Goal: Task Accomplishment & Management: Complete application form

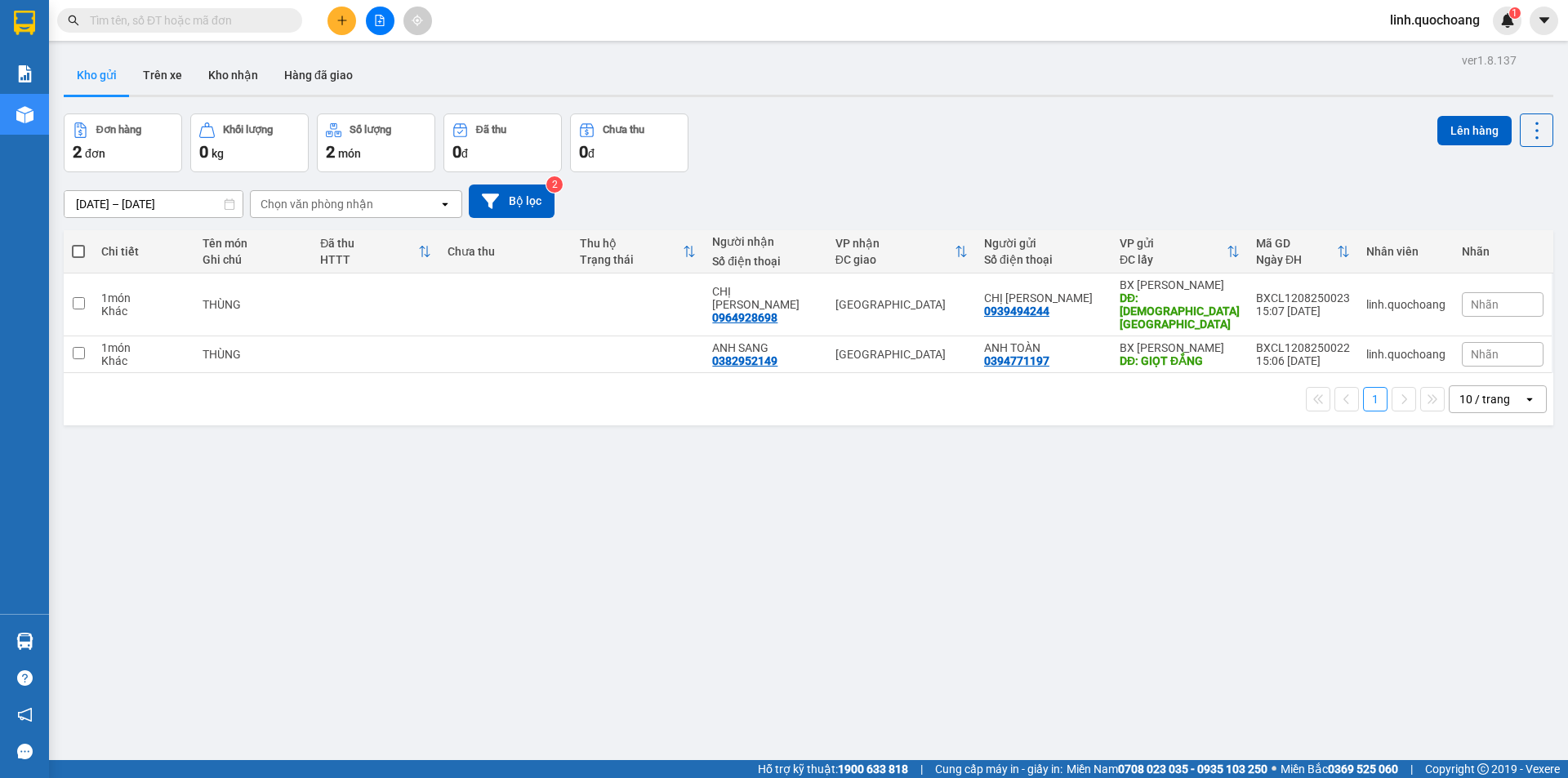
click at [341, 35] on button at bounding box center [342, 20] width 28 height 28
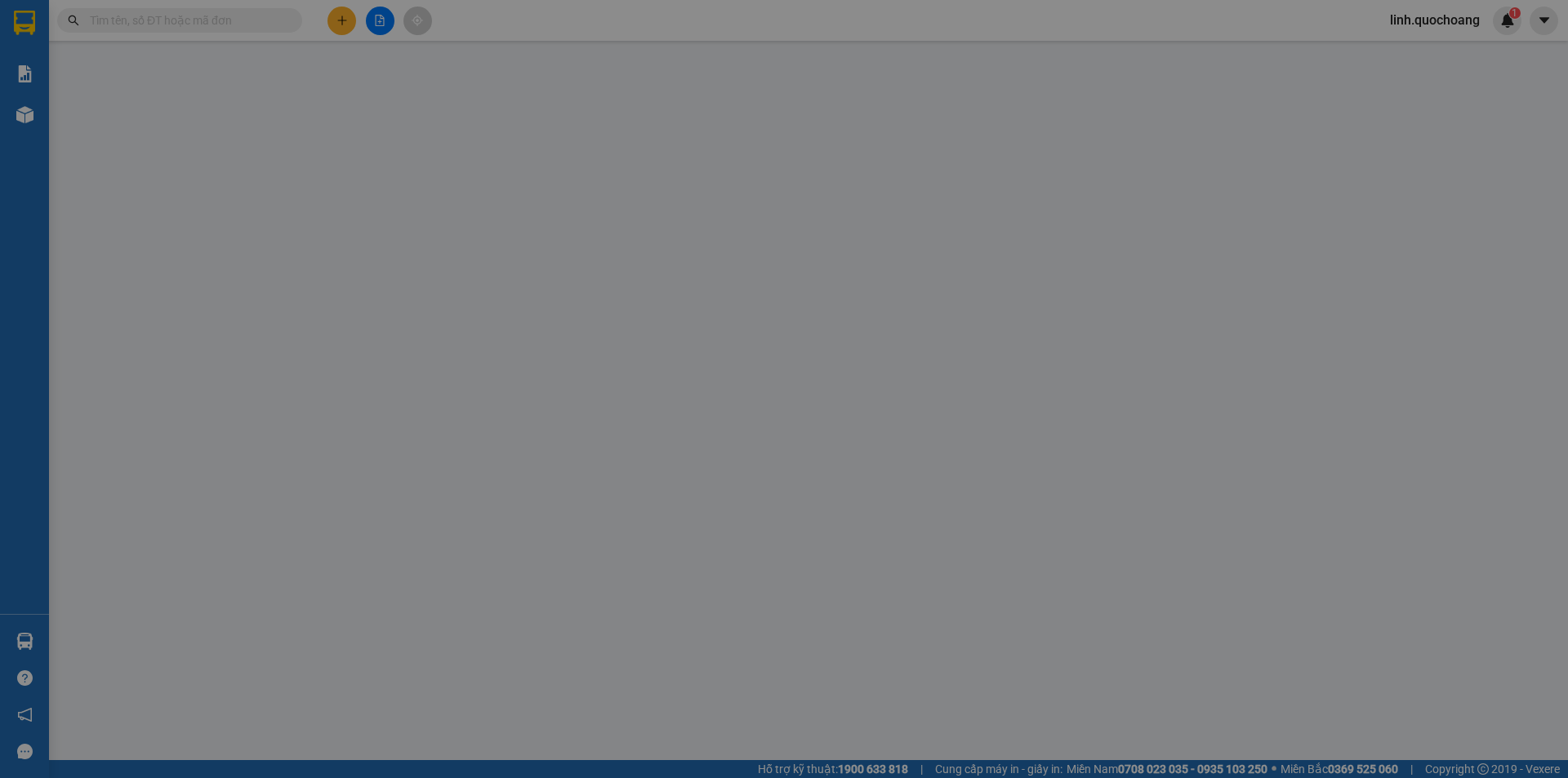
click at [341, 17] on div "Yêu cầu xuất hóa đơn điện tử" at bounding box center [282, 27] width 173 height 37
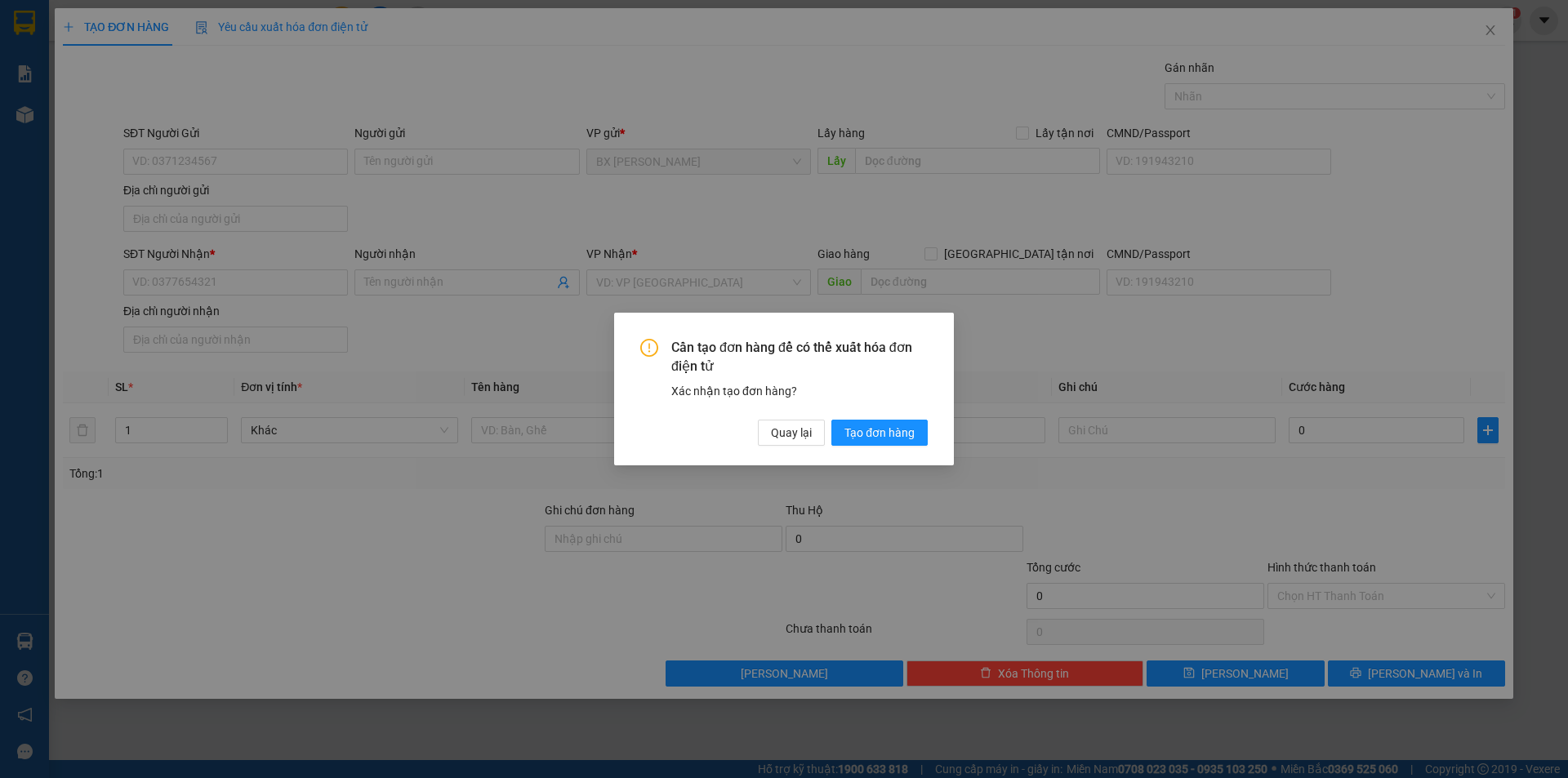
click at [726, 268] on div "Cần tạo đơn hàng để có thể xuất hóa đơn điện tử Xác nhận tạo đơn hàng? Quay lại…" at bounding box center [784, 389] width 1568 height 778
click at [803, 435] on span "Quay lại" at bounding box center [792, 433] width 41 height 18
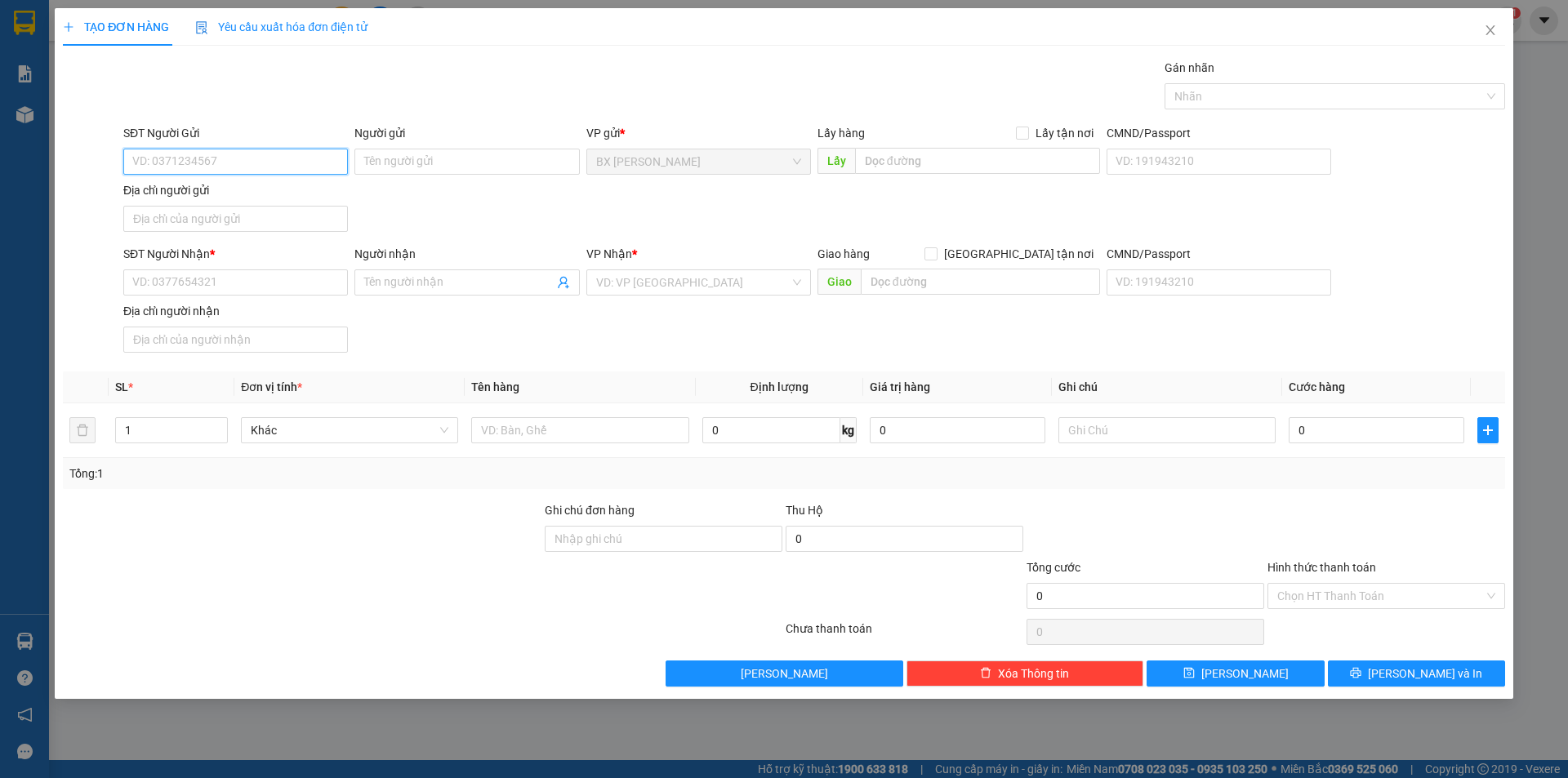
click at [279, 166] on input "SĐT Người Gửi" at bounding box center [236, 162] width 225 height 27
type input "0355192557"
click at [273, 204] on div "0355192557 - ANH TÈO" at bounding box center [236, 195] width 225 height 27
type input "ANH TÈO"
type input "0355192557"
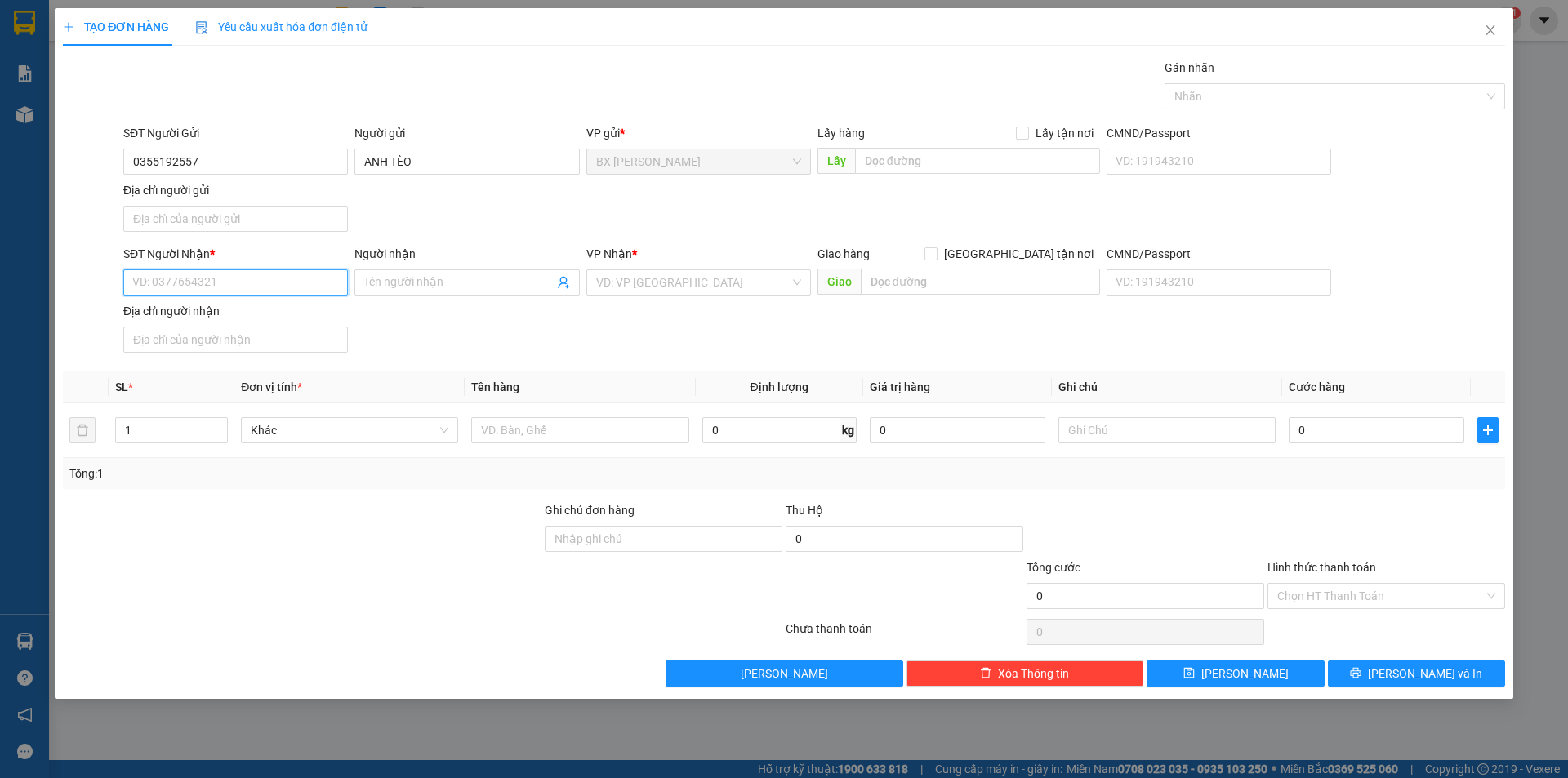
click at [269, 286] on input "SĐT Người Nhận *" at bounding box center [236, 282] width 225 height 27
click at [270, 343] on div "0907462289 - CHỊ THY" at bounding box center [236, 342] width 205 height 18
type input "0907462289"
type input "CHỊ THY"
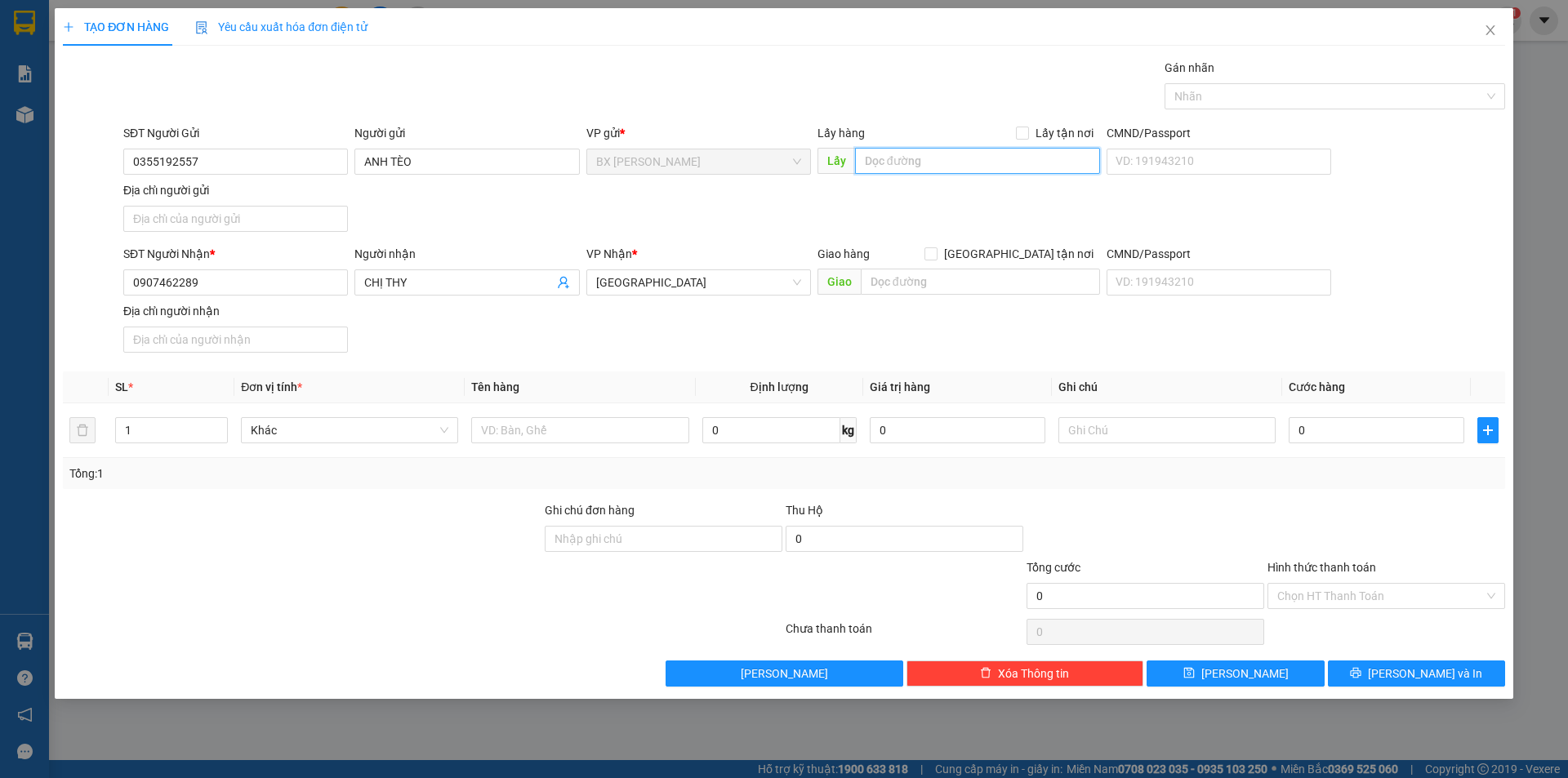
click at [892, 165] on input "text" at bounding box center [977, 161] width 245 height 27
type input "CƠM CẨM THÚY"
drag, startPoint x: 499, startPoint y: 424, endPoint x: 522, endPoint y: 420, distance: 23.3
click at [522, 421] on input "text" at bounding box center [579, 430] width 217 height 27
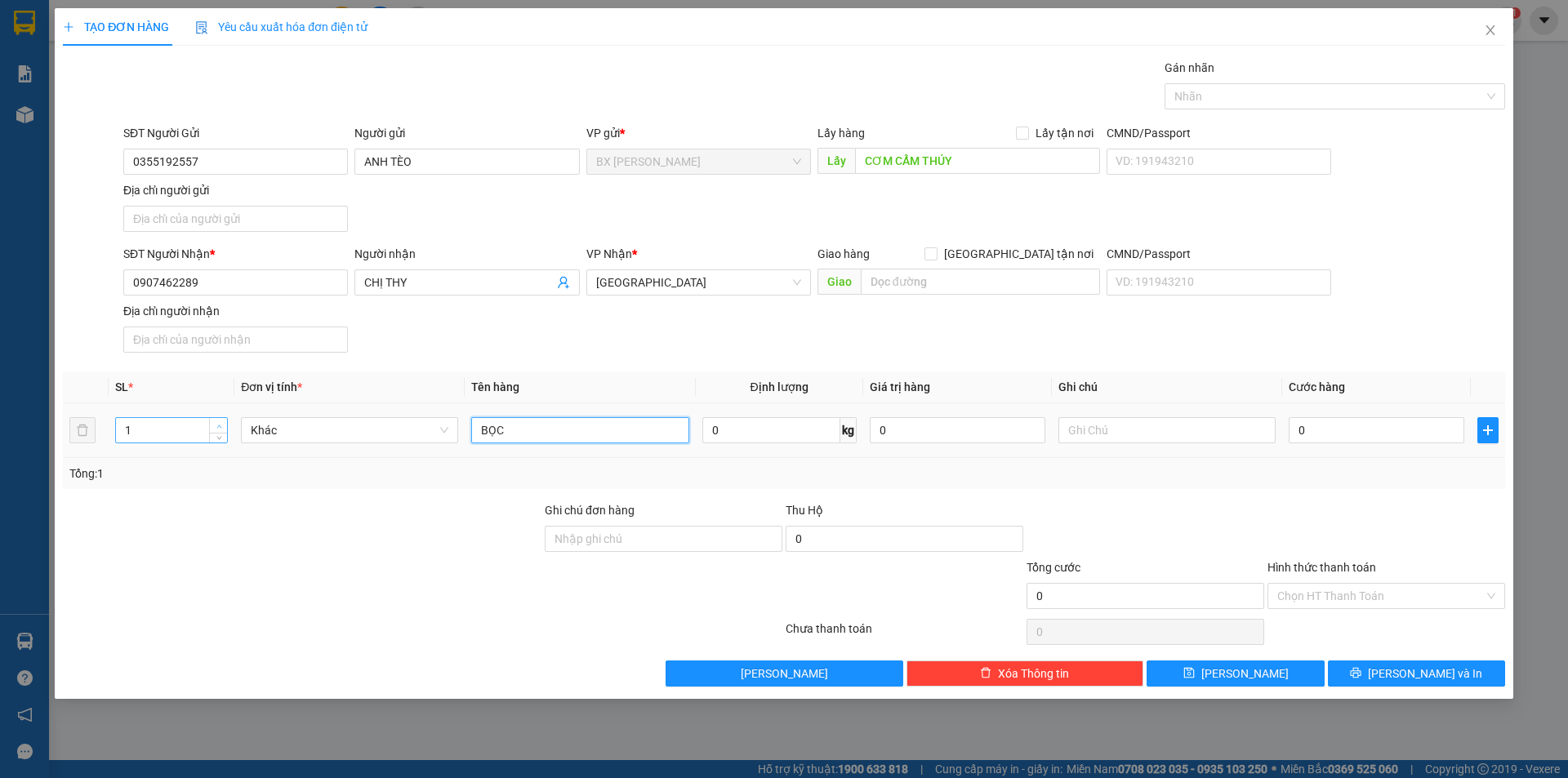
type input "BỌC"
type input "2"
click at [216, 425] on icon "up" at bounding box center [219, 427] width 5 height 5
click at [1465, 676] on button "[PERSON_NAME] và In" at bounding box center [1417, 674] width 177 height 27
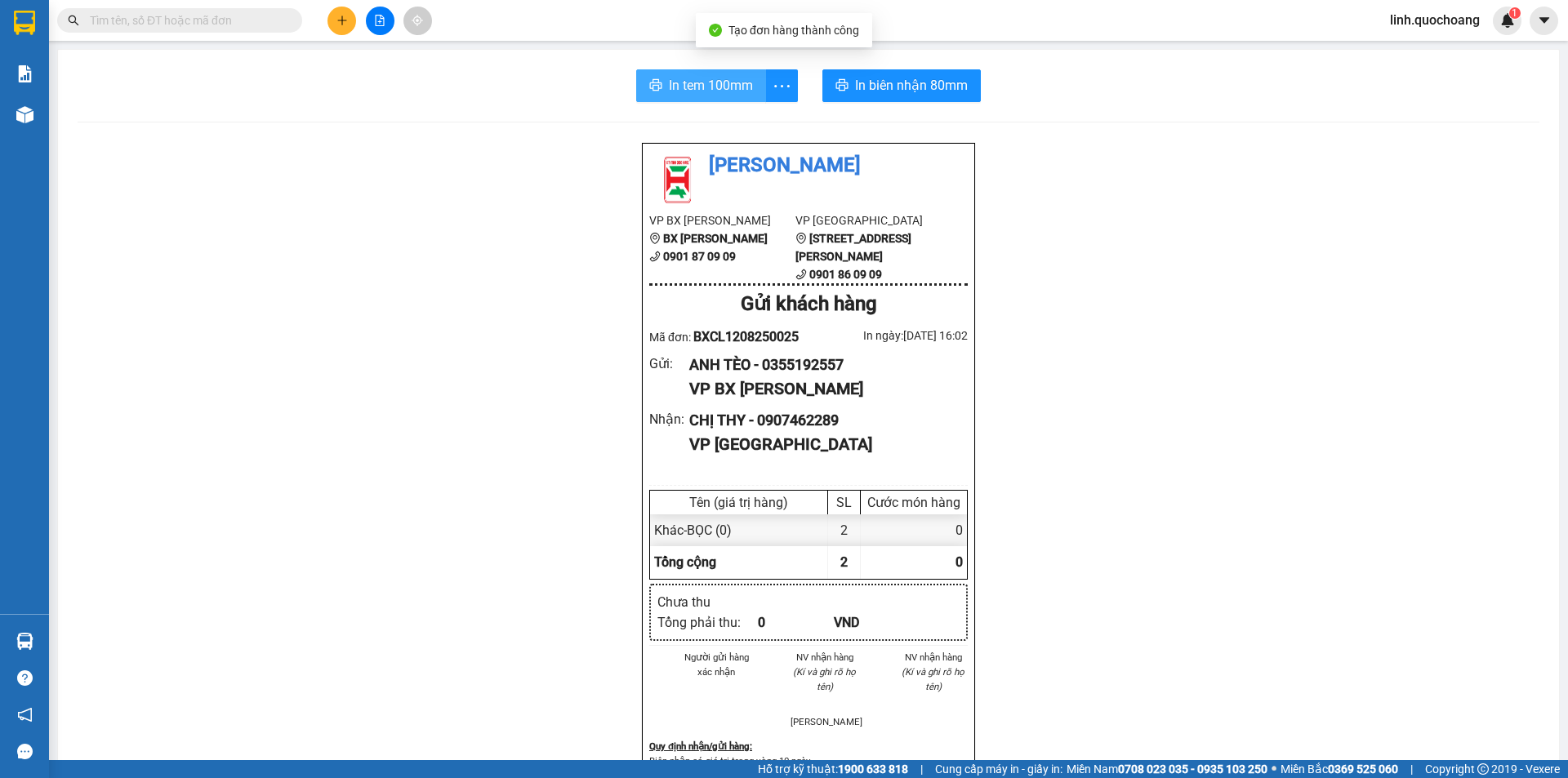
click at [707, 84] on span "In tem 100mm" at bounding box center [711, 85] width 84 height 20
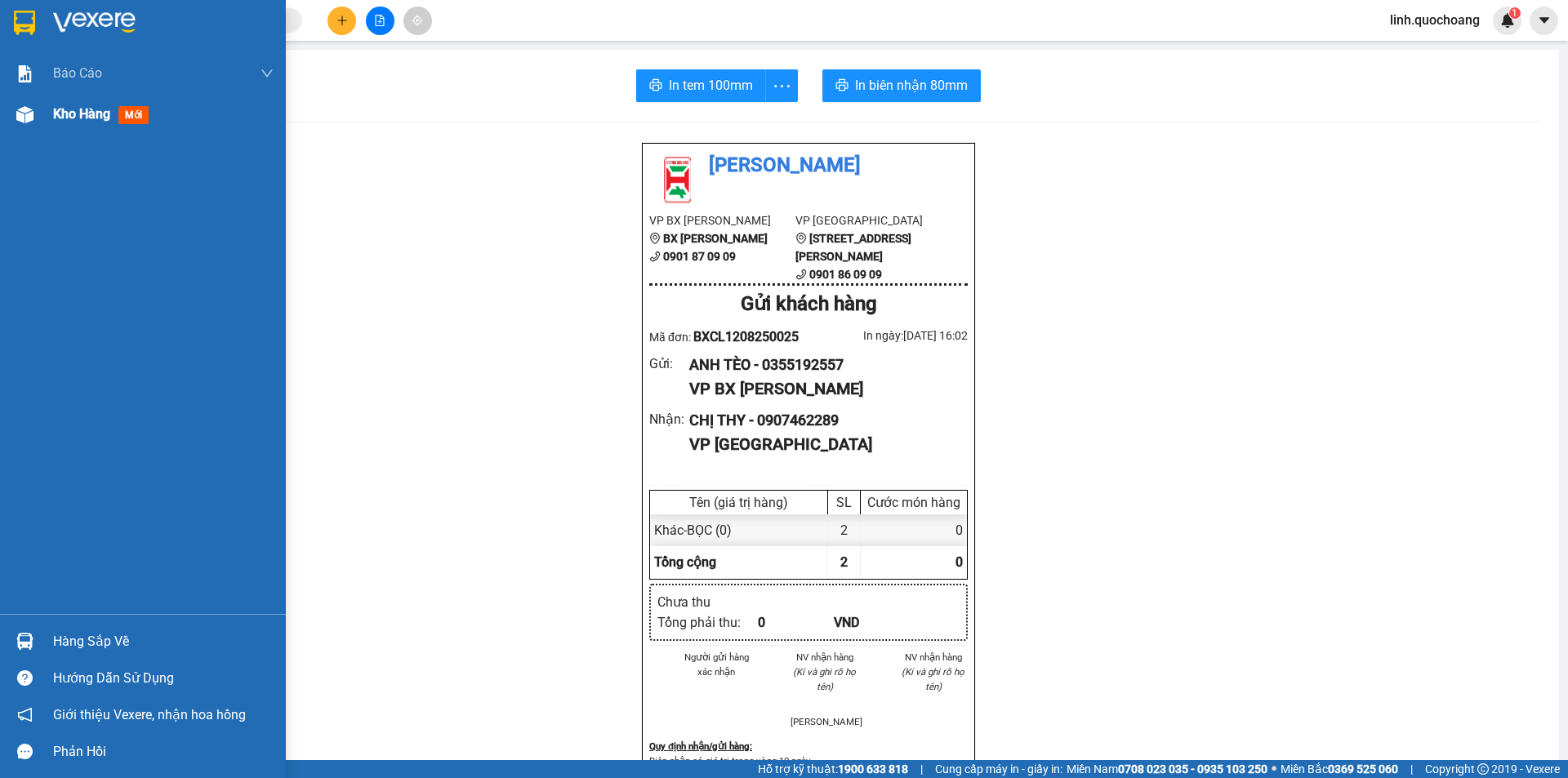
click at [69, 119] on span "Kho hàng" at bounding box center [81, 114] width 58 height 16
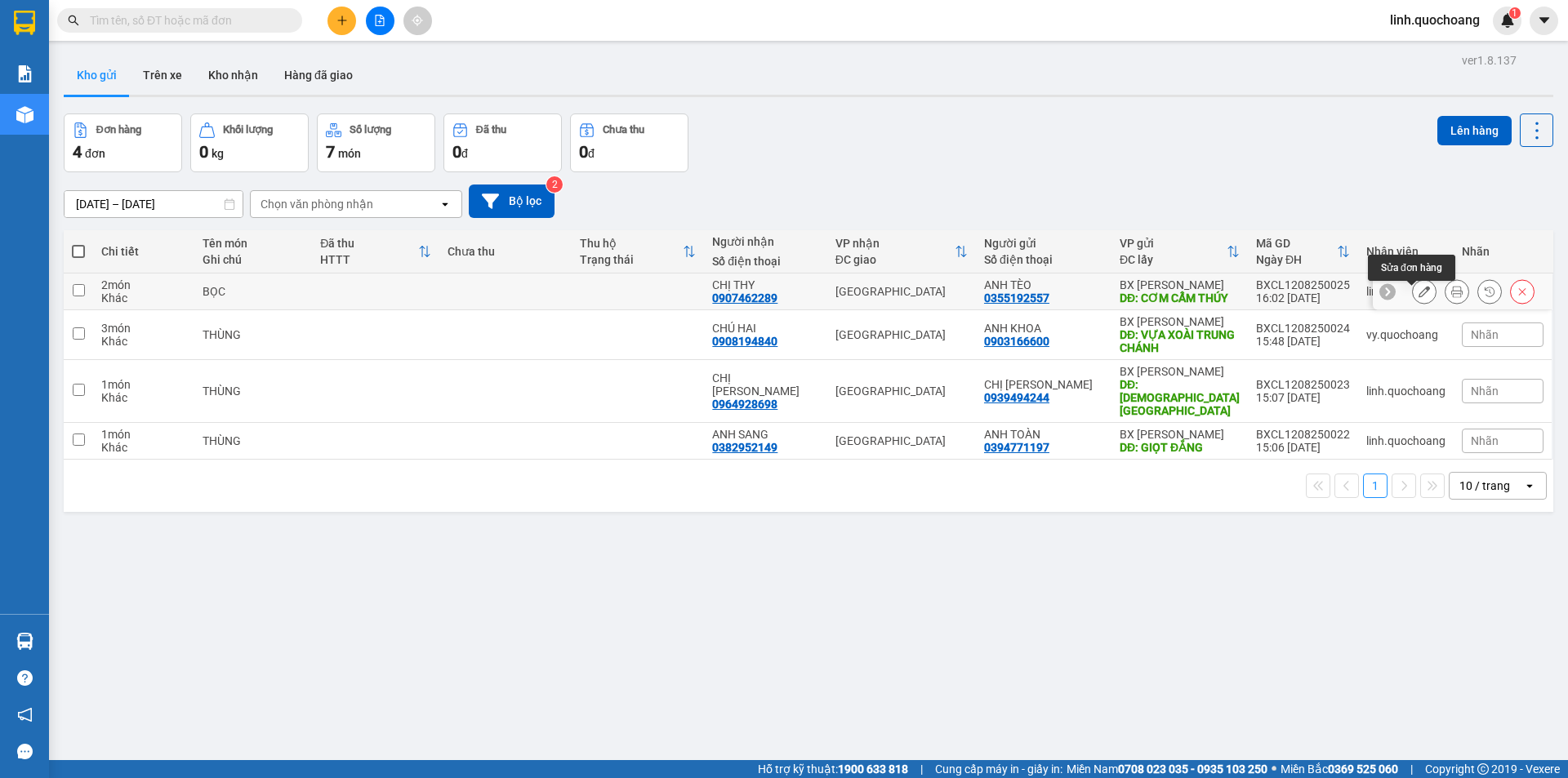
click at [1419, 297] on icon at bounding box center [1425, 291] width 12 height 12
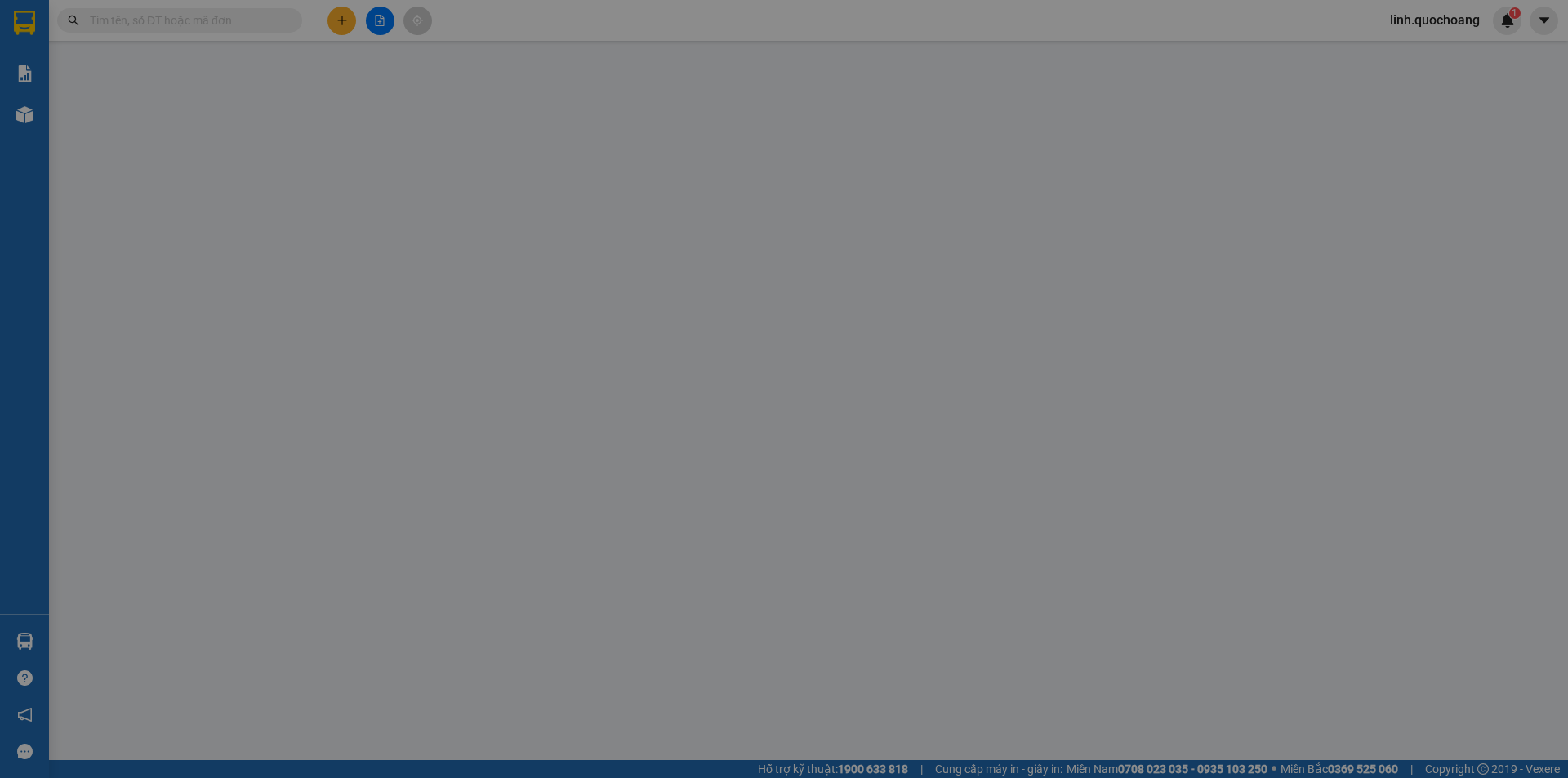
type input "0355192557"
type input "ANH TÈO"
type input "CƠM CẨM THÚY"
type input "0907462289"
type input "CHỊ THY"
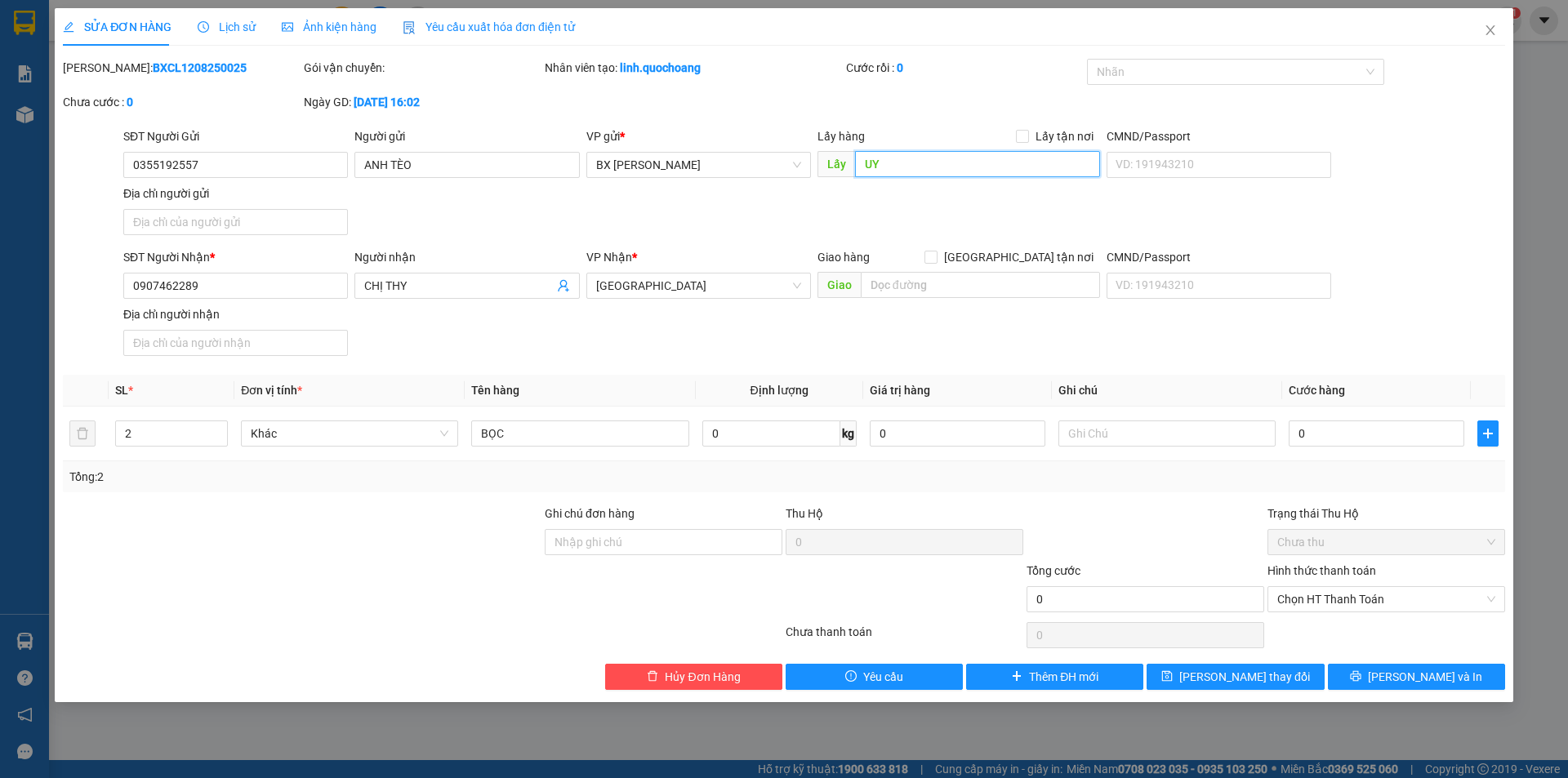
type input "U"
type input "ỦY TÍNH DỤNG"
click at [1437, 681] on span "[PERSON_NAME] và In" at bounding box center [1425, 677] width 114 height 18
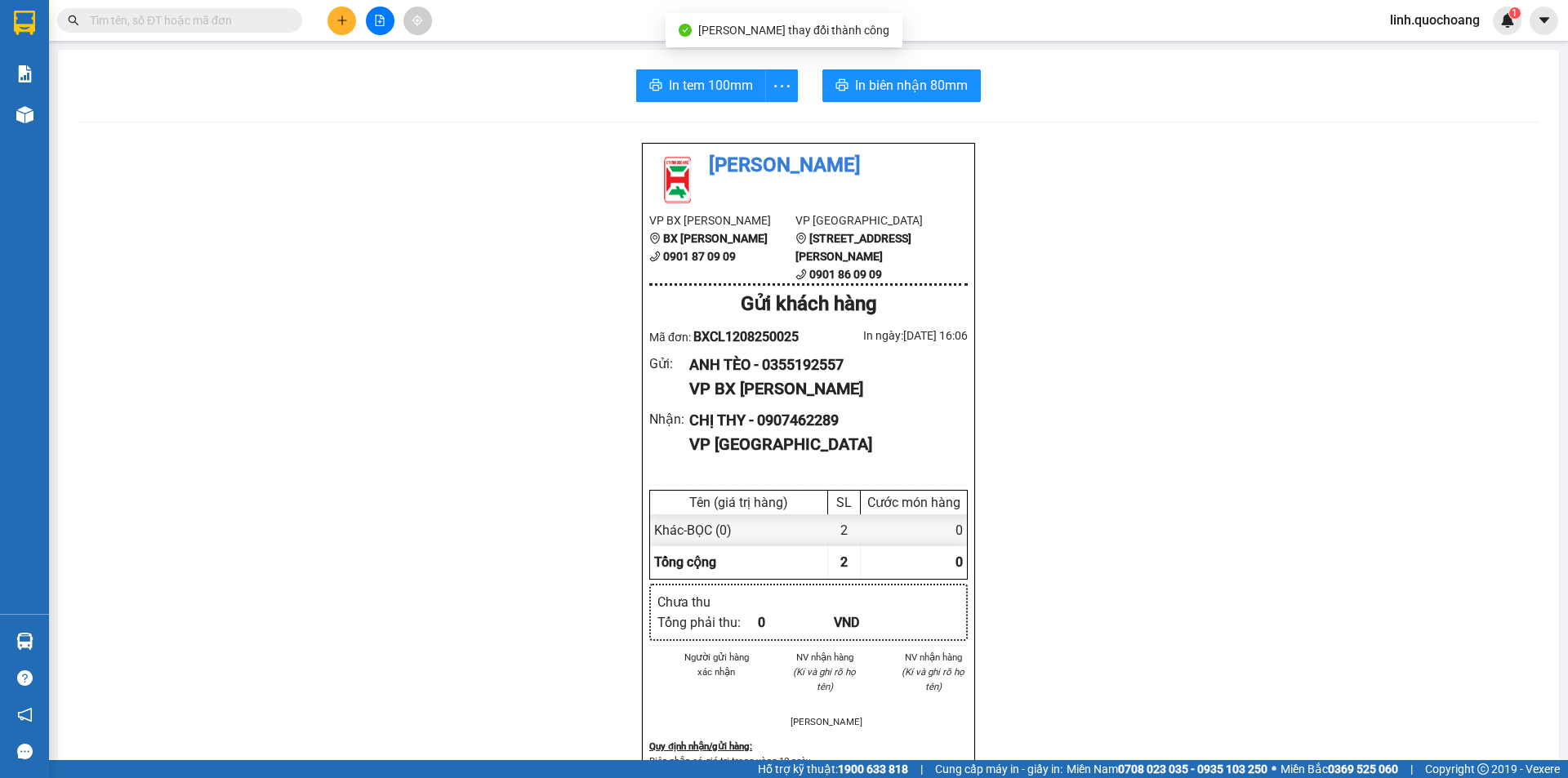
click at [688, 68] on div "In tem 100mm In biên nhận 80mm Quốc Hoàng VP BX Cao Lãnh BX Cao Lãnh 0901 87 09…" at bounding box center [809, 694] width 1502 height 1290
click at [696, 79] on span "In tem 100mm" at bounding box center [711, 85] width 84 height 20
